Goal: Task Accomplishment & Management: Manage account settings

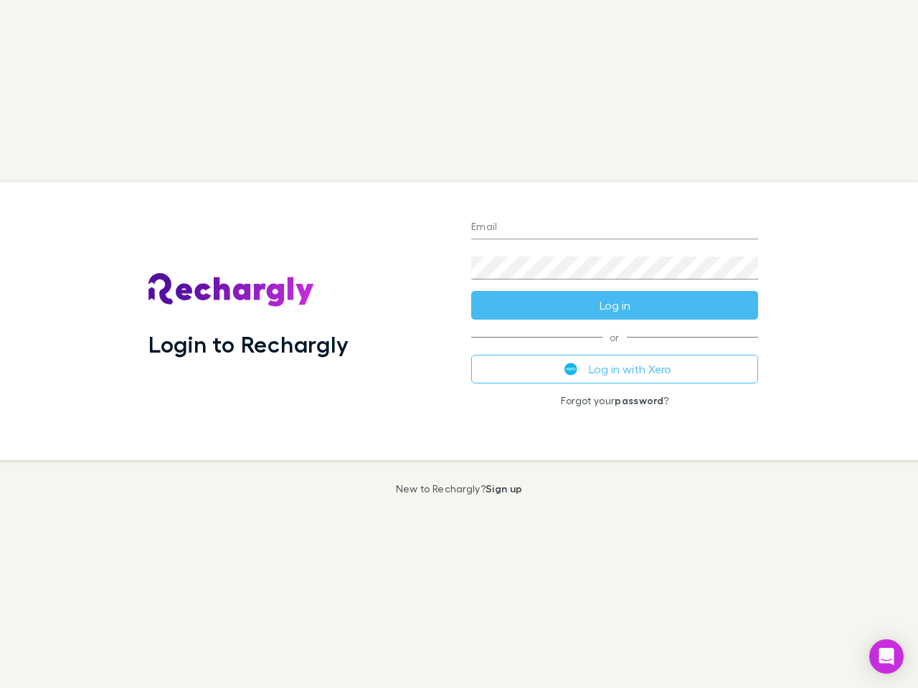
click at [459, 344] on div "Login to Rechargly" at bounding box center [298, 321] width 323 height 278
click at [614, 228] on input "Email" at bounding box center [614, 228] width 287 height 23
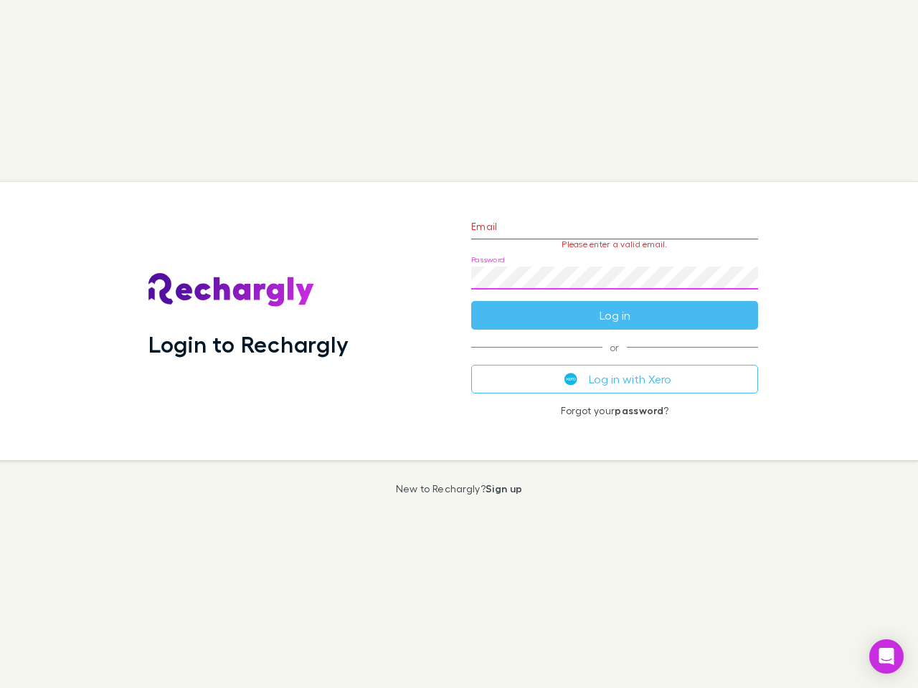
click at [614, 305] on form "Email Please enter a valid email. Password Log in" at bounding box center [614, 267] width 287 height 125
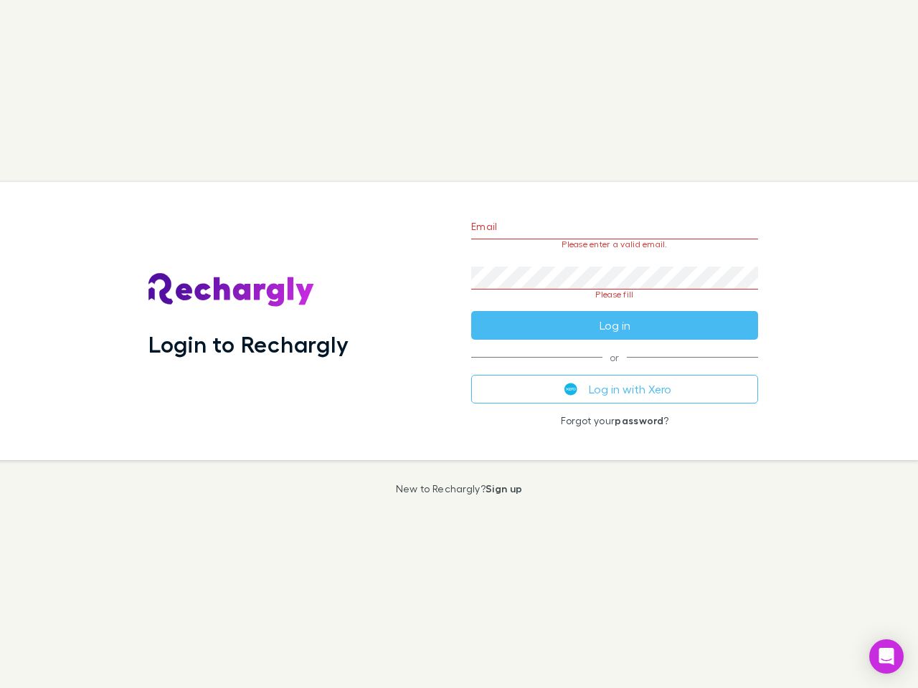
click at [614, 369] on div "Email Please enter a valid email. Password Please fill Log in or Log in with Xe…" at bounding box center [615, 321] width 310 height 278
click at [886, 657] on icon "Open Intercom Messenger" at bounding box center [886, 656] width 15 height 17
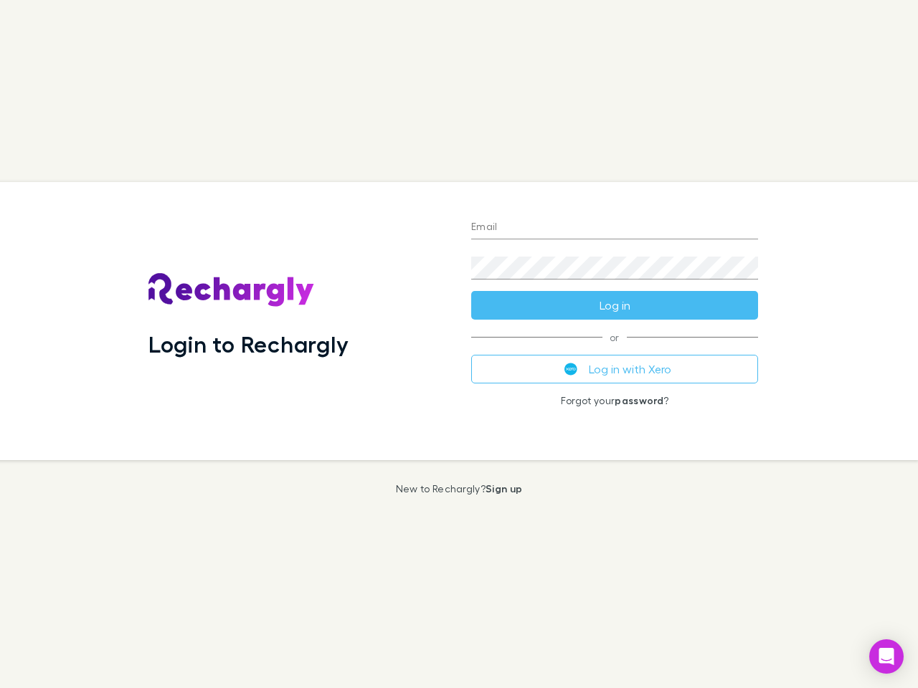
click at [459, 344] on div "Login to Rechargly" at bounding box center [298, 321] width 323 height 278
click at [614, 228] on input "Email" at bounding box center [614, 228] width 287 height 23
click at [614, 305] on button "Log in" at bounding box center [614, 305] width 287 height 29
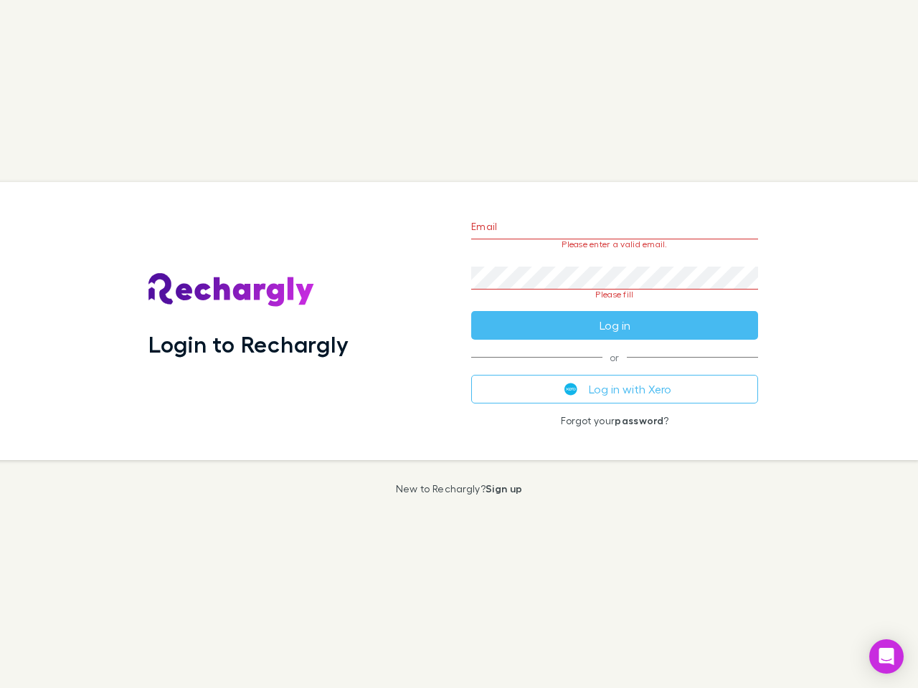
click at [614, 369] on div "Email Please enter a valid email. Password Please fill Log in or Log in with Xe…" at bounding box center [615, 321] width 310 height 278
click at [886, 657] on icon "Open Intercom Messenger" at bounding box center [886, 656] width 15 height 17
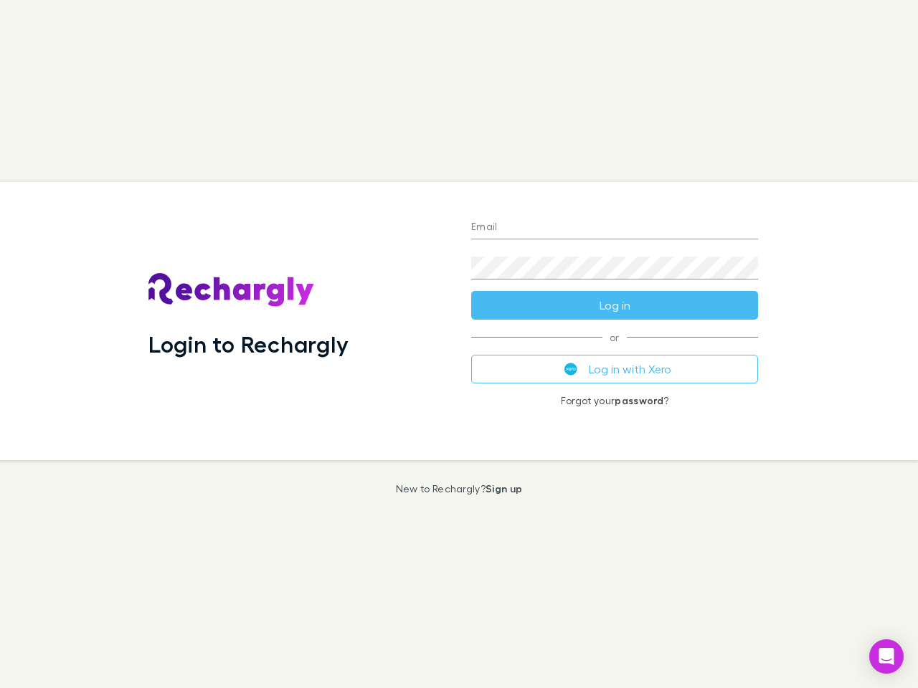
click at [459, 344] on div "Login to Rechargly" at bounding box center [298, 321] width 323 height 278
click at [614, 228] on input "Email" at bounding box center [614, 228] width 287 height 23
click at [614, 305] on button "Log in" at bounding box center [614, 305] width 287 height 29
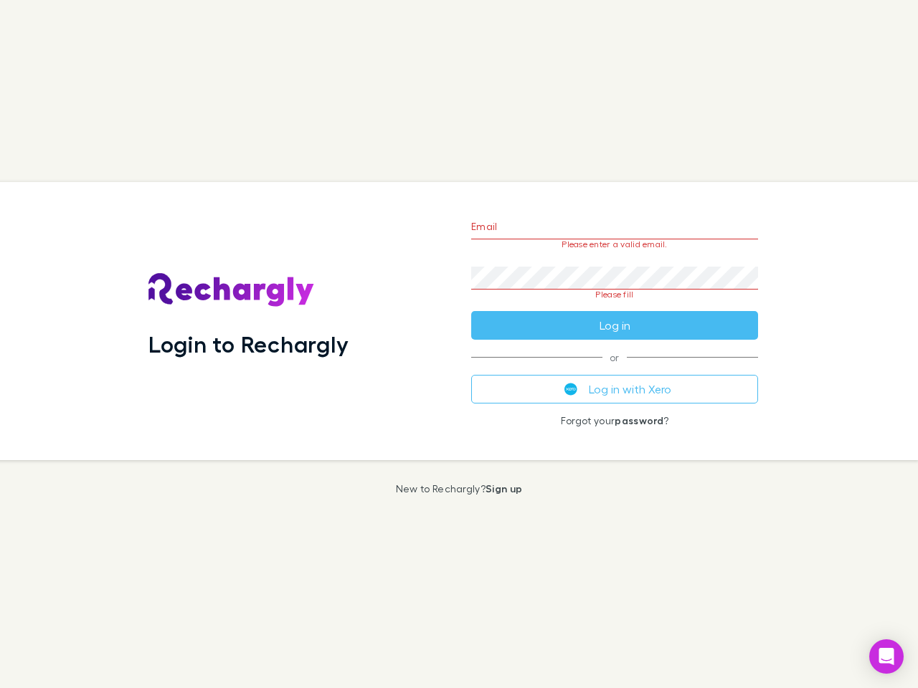
click at [614, 369] on div "Email Please enter a valid email. Password Please fill Log in or Log in with Xe…" at bounding box center [615, 321] width 310 height 278
click at [886, 657] on icon "Open Intercom Messenger" at bounding box center [886, 656] width 15 height 17
